Goal: Task Accomplishment & Management: Manage account settings

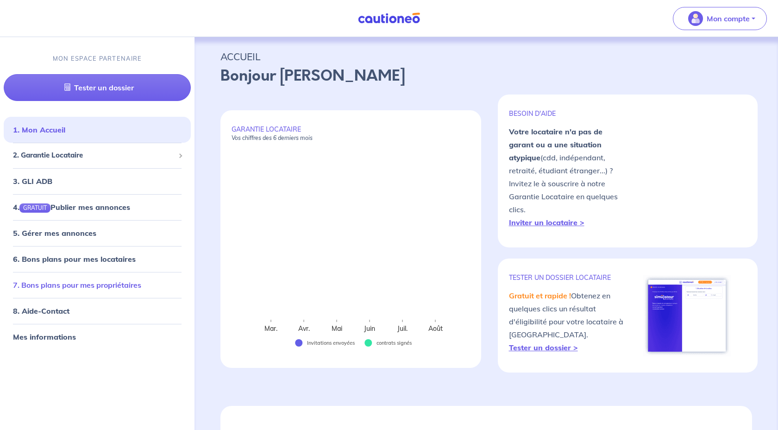
click at [87, 289] on link "7. Bons plans pour mes propriétaires" at bounding box center [77, 284] width 128 height 9
click at [173, 153] on span "2. Garantie Locataire" at bounding box center [94, 155] width 162 height 11
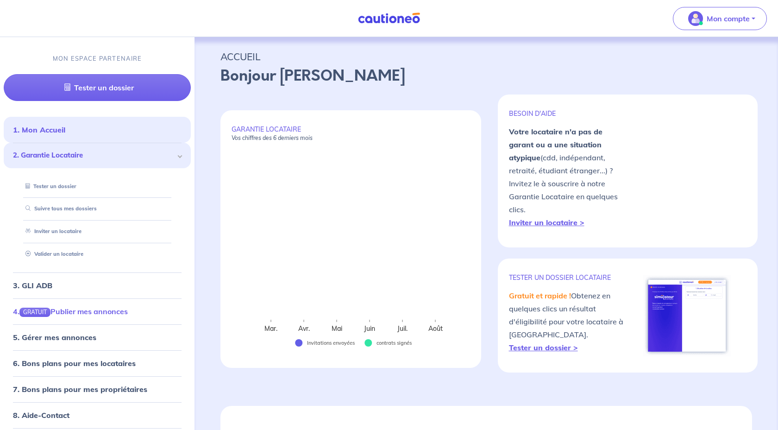
scroll to position [28, 0]
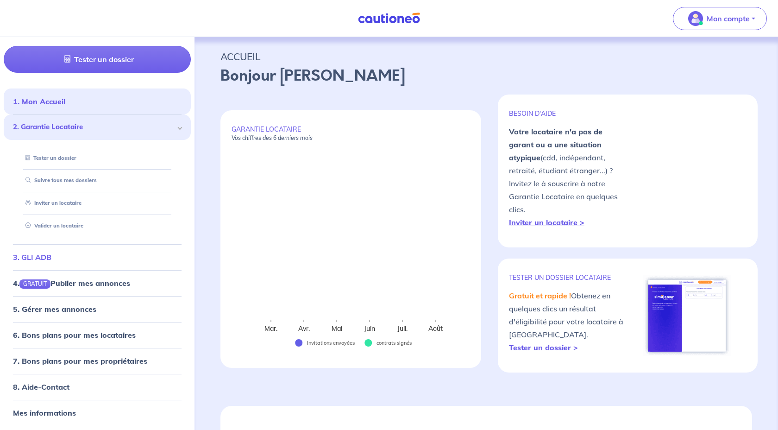
click at [51, 260] on link "3. GLI ADB" at bounding box center [32, 256] width 38 height 9
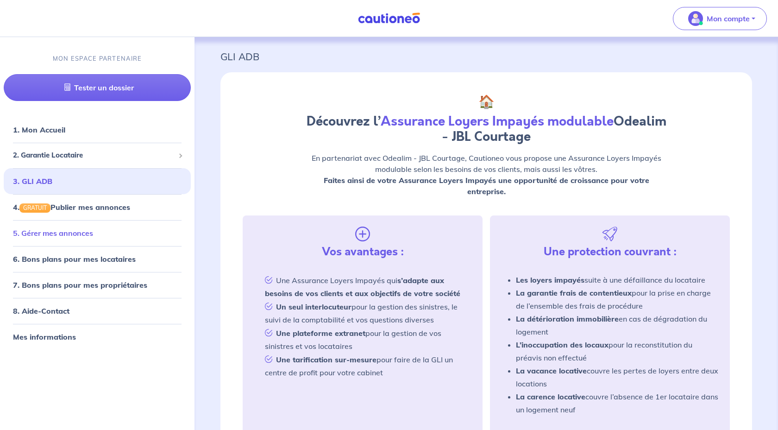
click at [93, 232] on link "5. Gérer mes annonces" at bounding box center [53, 232] width 80 height 9
click at [111, 283] on link "7. Bons plans pour mes propriétaires" at bounding box center [77, 284] width 128 height 9
click at [53, 320] on li "8. Aide-Contact" at bounding box center [97, 311] width 187 height 26
click at [56, 308] on link "8. Aide-Contact" at bounding box center [41, 310] width 56 height 9
click at [58, 341] on link "Mes informations" at bounding box center [43, 336] width 61 height 9
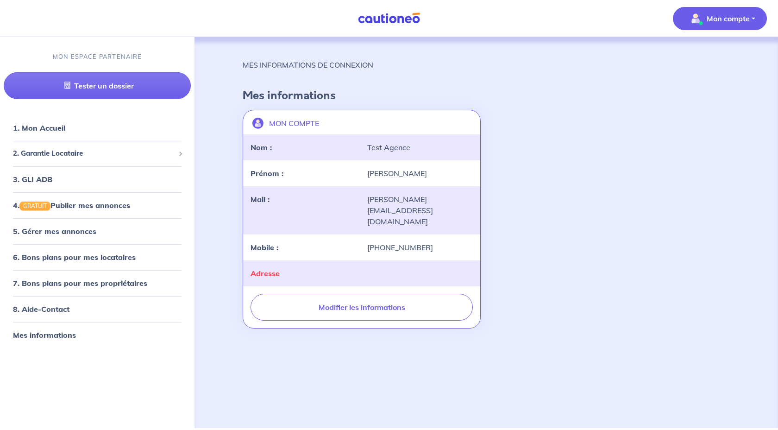
click at [749, 21] on p "Mon compte" at bounding box center [728, 18] width 43 height 11
click at [713, 81] on link "Me déconnecter" at bounding box center [710, 79] width 75 height 15
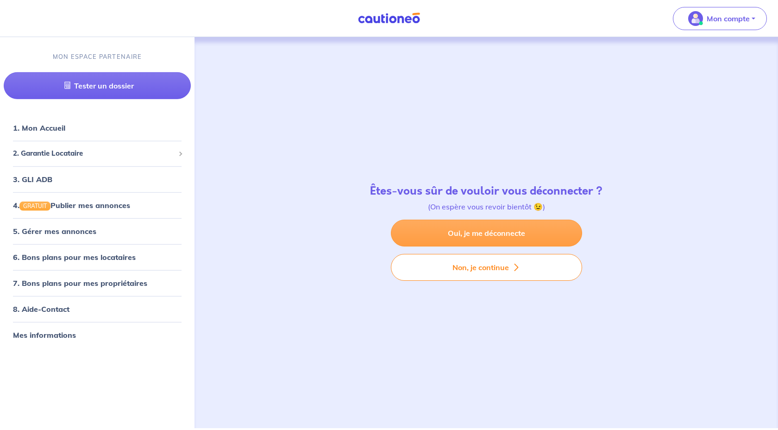
click at [496, 231] on link "Oui, je me déconnecte" at bounding box center [486, 233] width 191 height 27
